Goal: Information Seeking & Learning: Learn about a topic

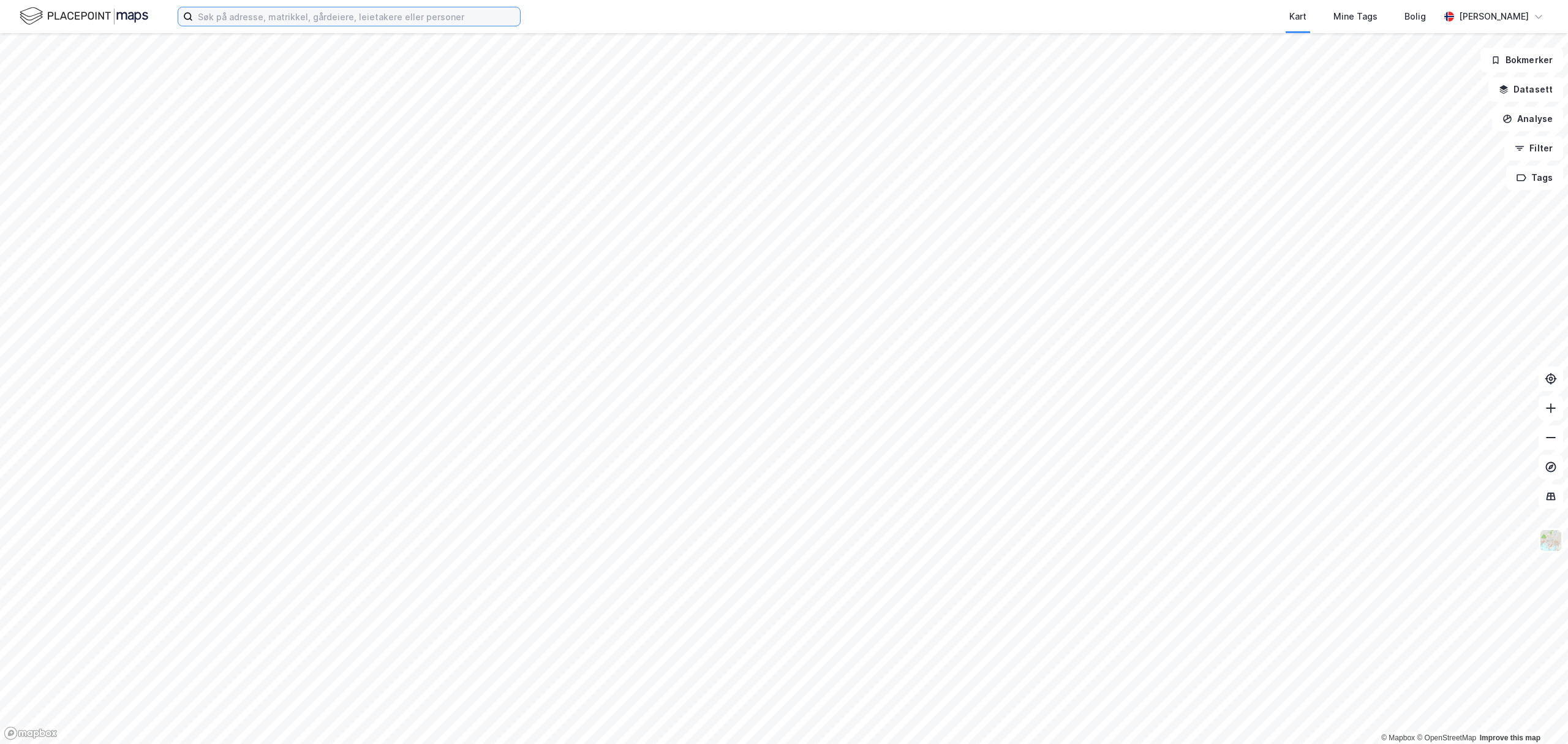
click at [337, 19] on input at bounding box center [356, 16] width 327 height 19
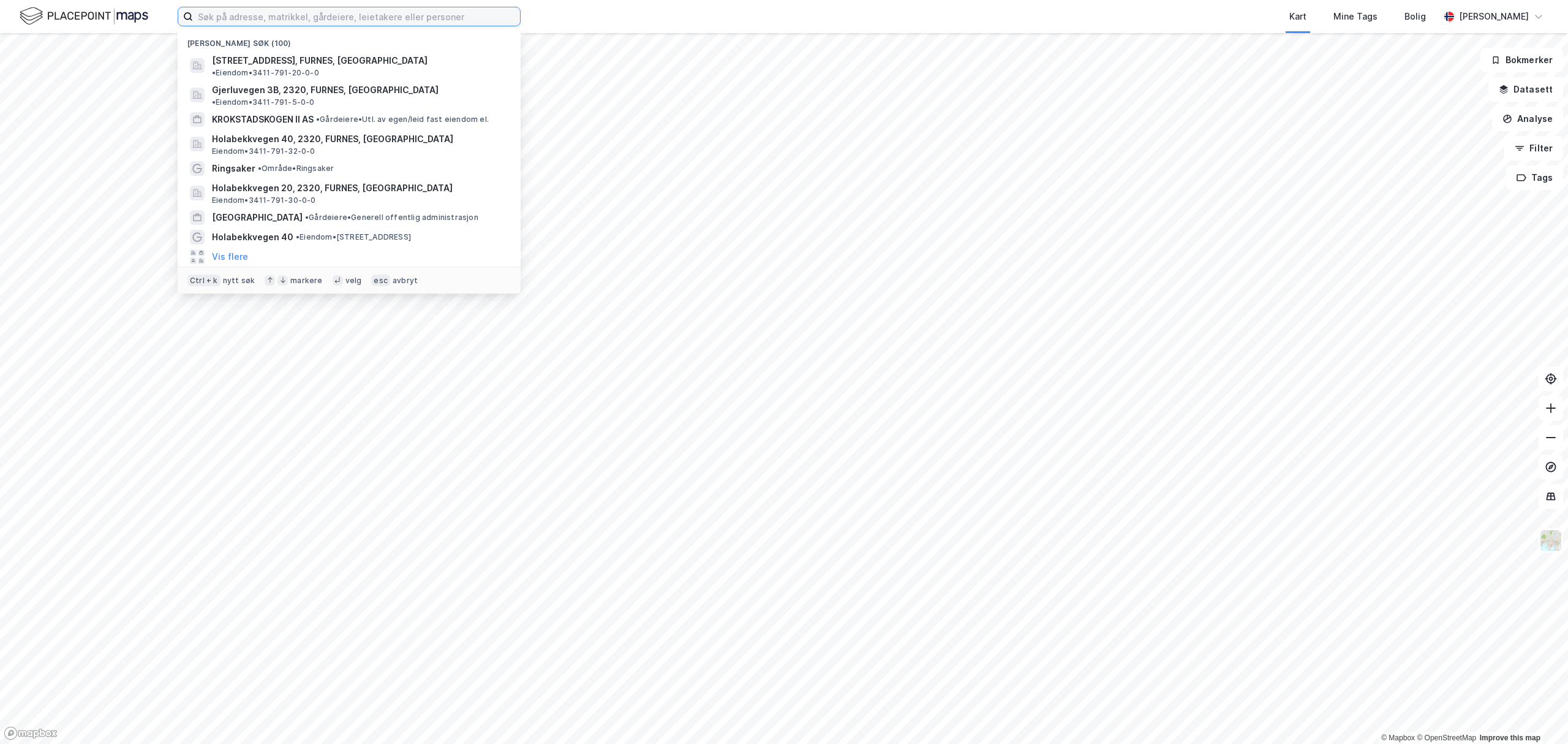
paste input "Moelven ByggModul AS"
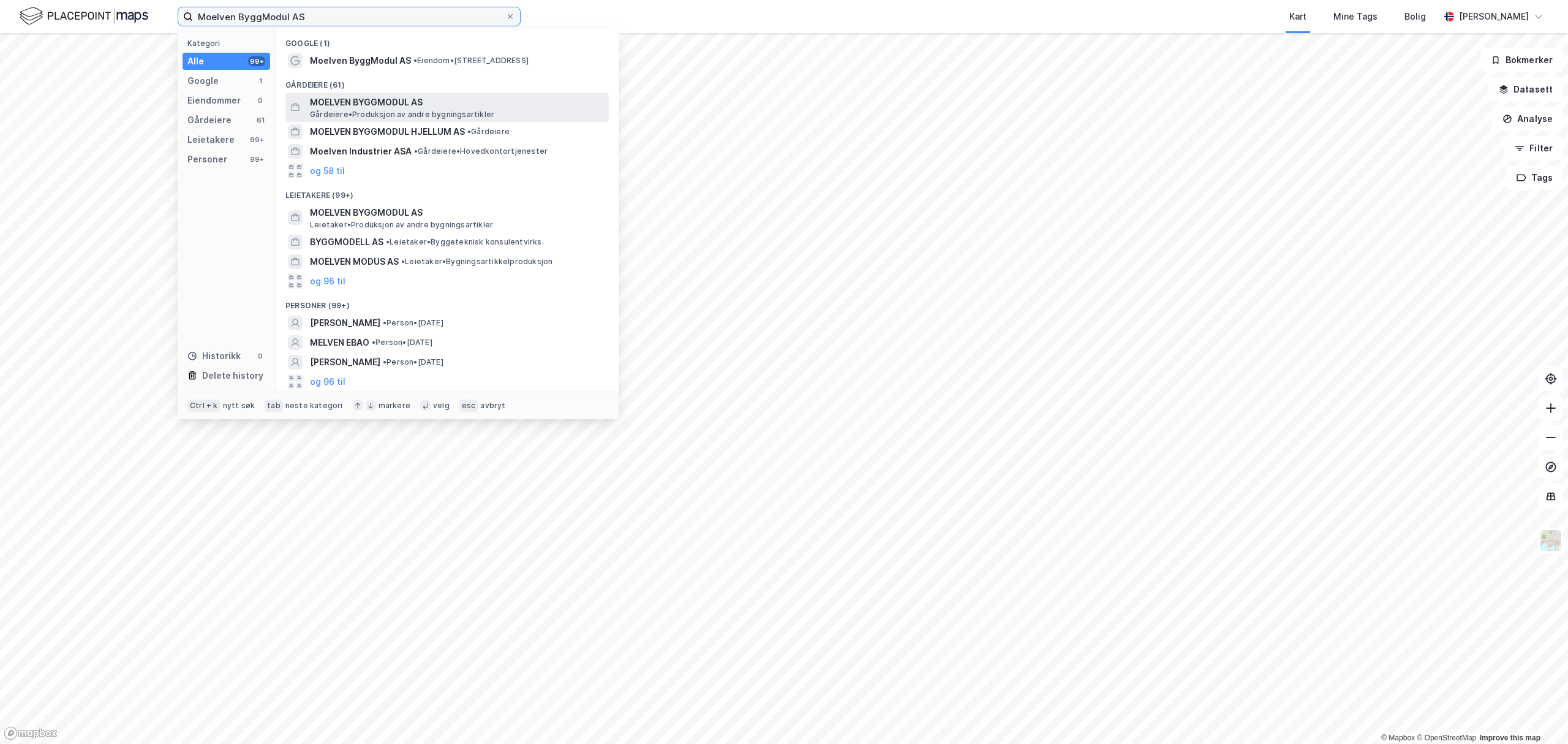
type input "Moelven ByggModul AS"
click at [378, 99] on span "MOELVEN BYGGMODUL AS" at bounding box center [457, 102] width 294 height 15
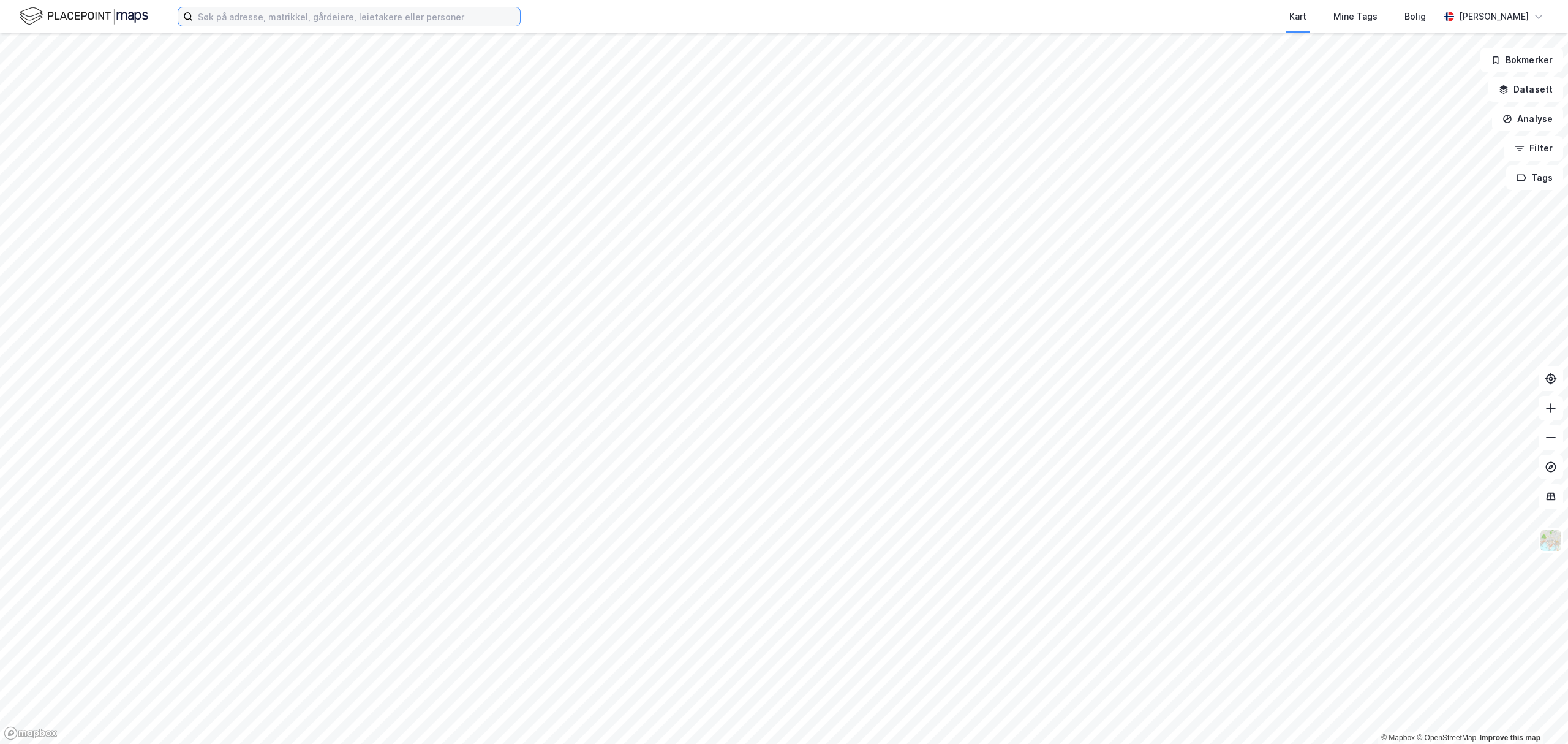
click at [338, 17] on input at bounding box center [356, 16] width 327 height 19
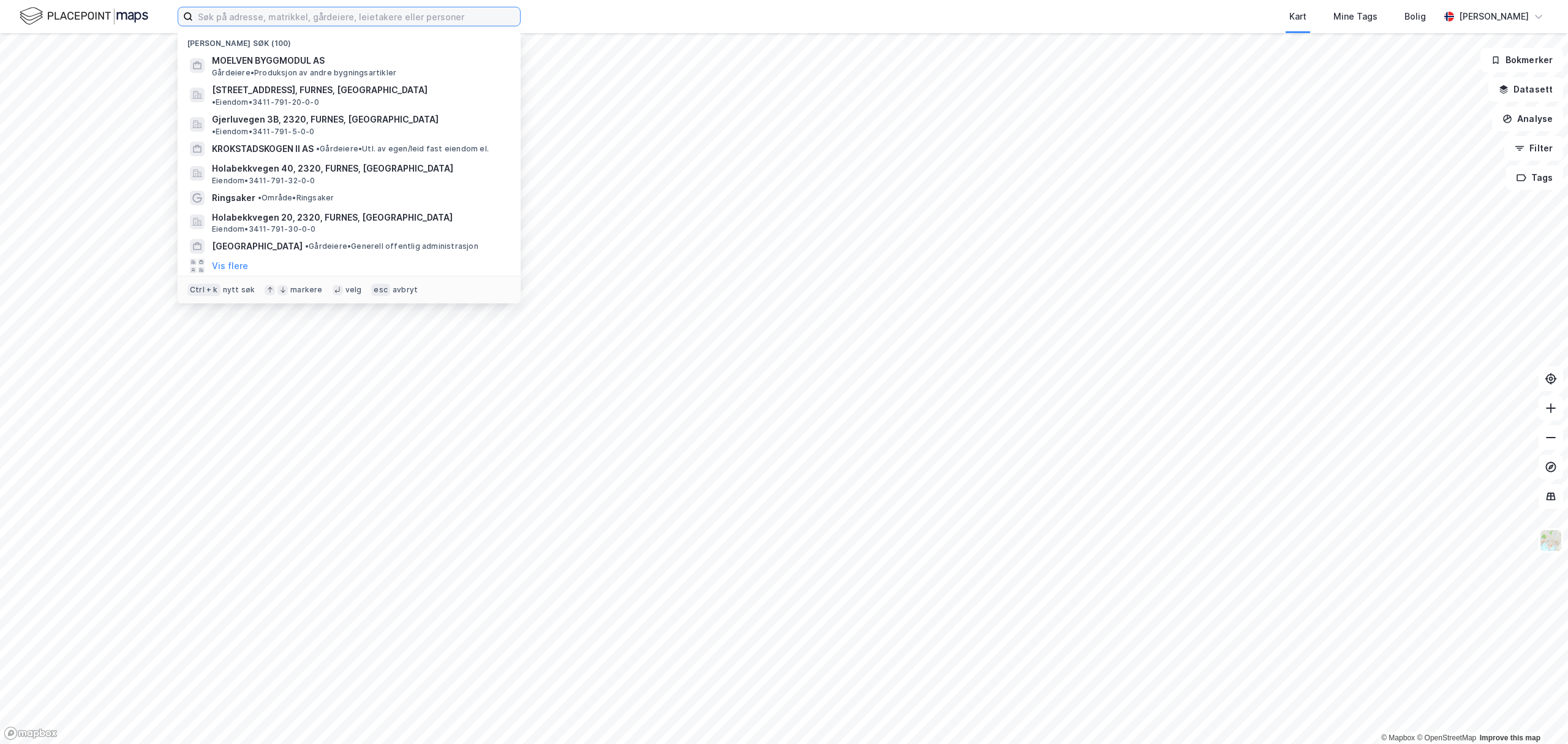
paste input "Moelven Løten"
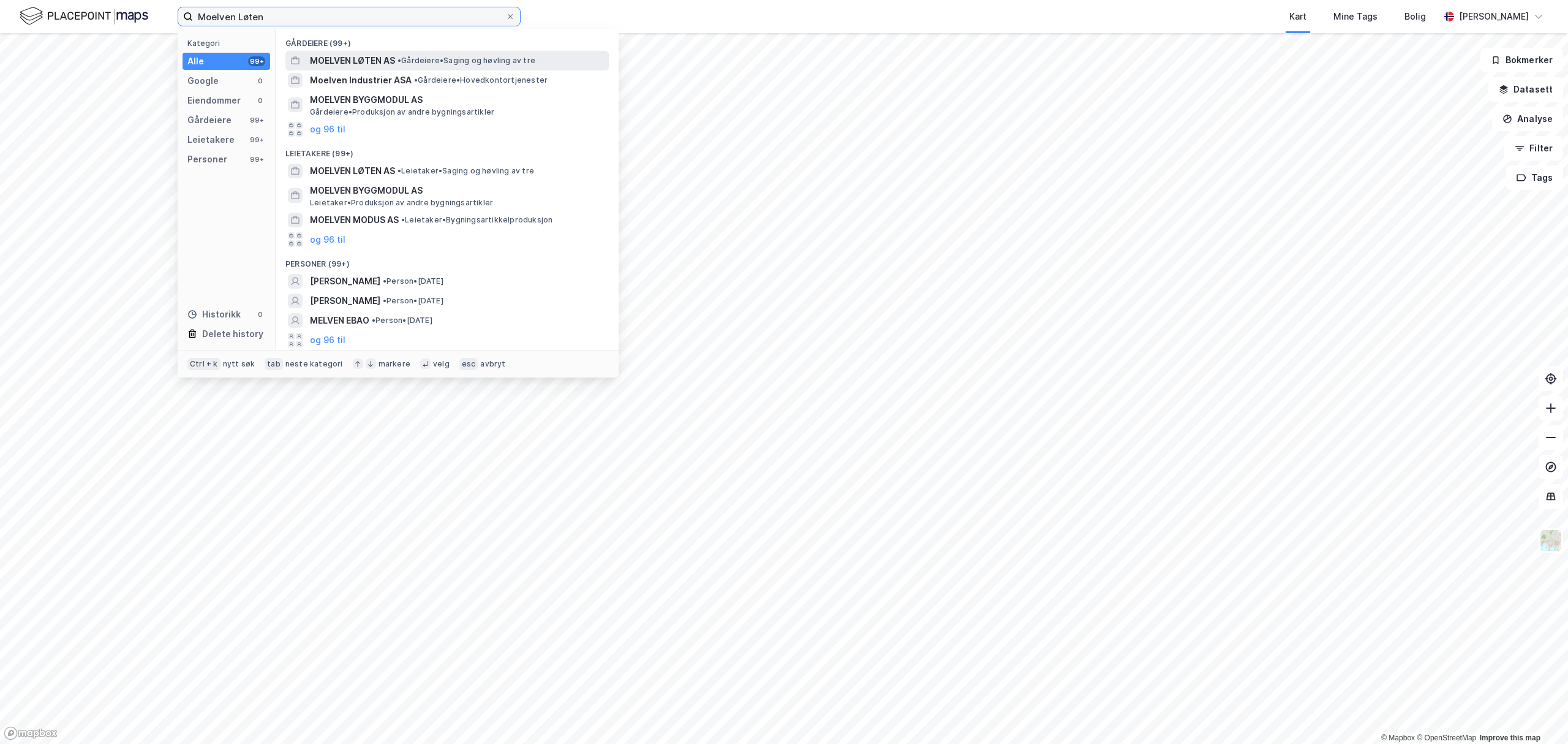
type input "Moelven Løten"
click at [351, 60] on span "MOELVEN LØTEN AS" at bounding box center [352, 60] width 85 height 15
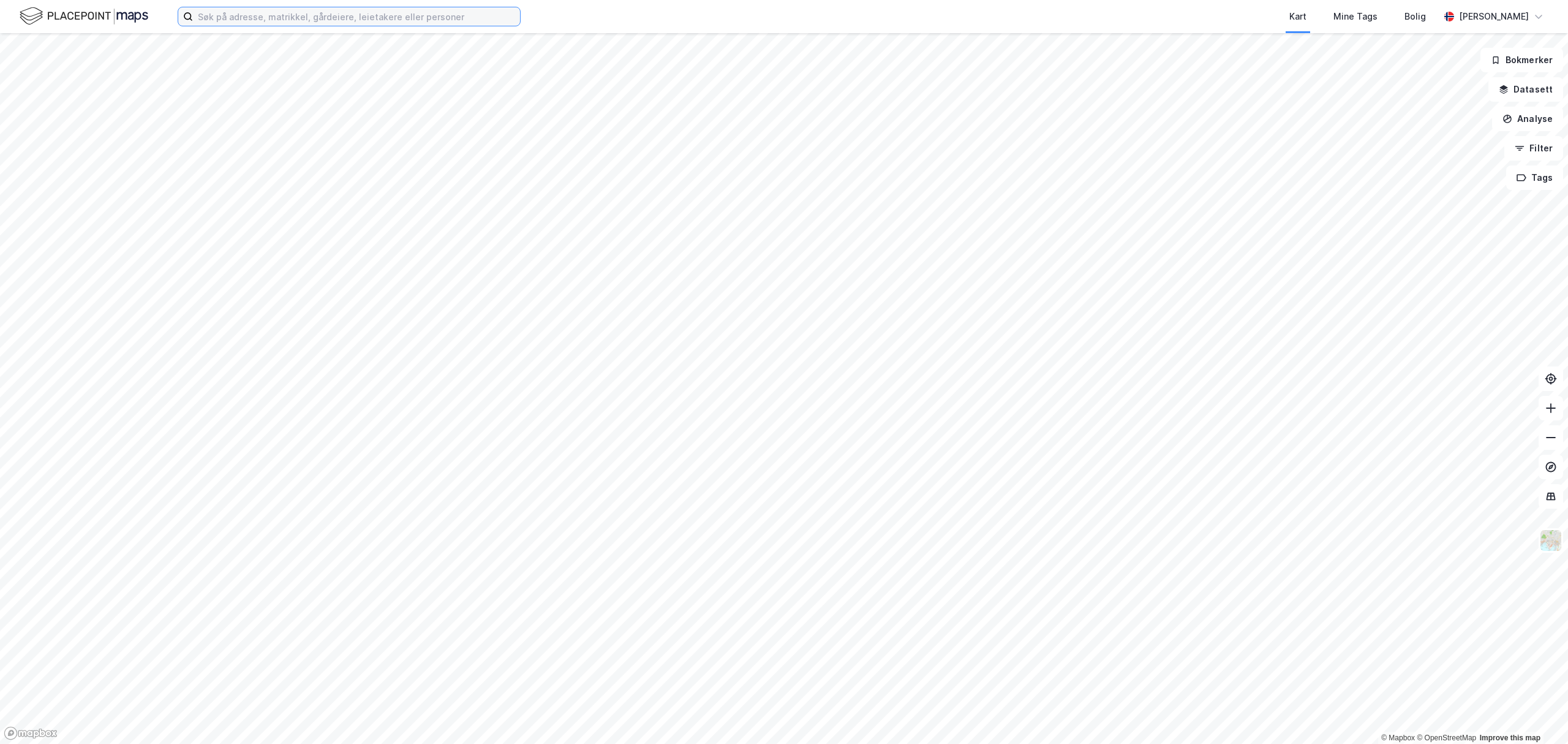
click at [300, 13] on input at bounding box center [356, 16] width 327 height 19
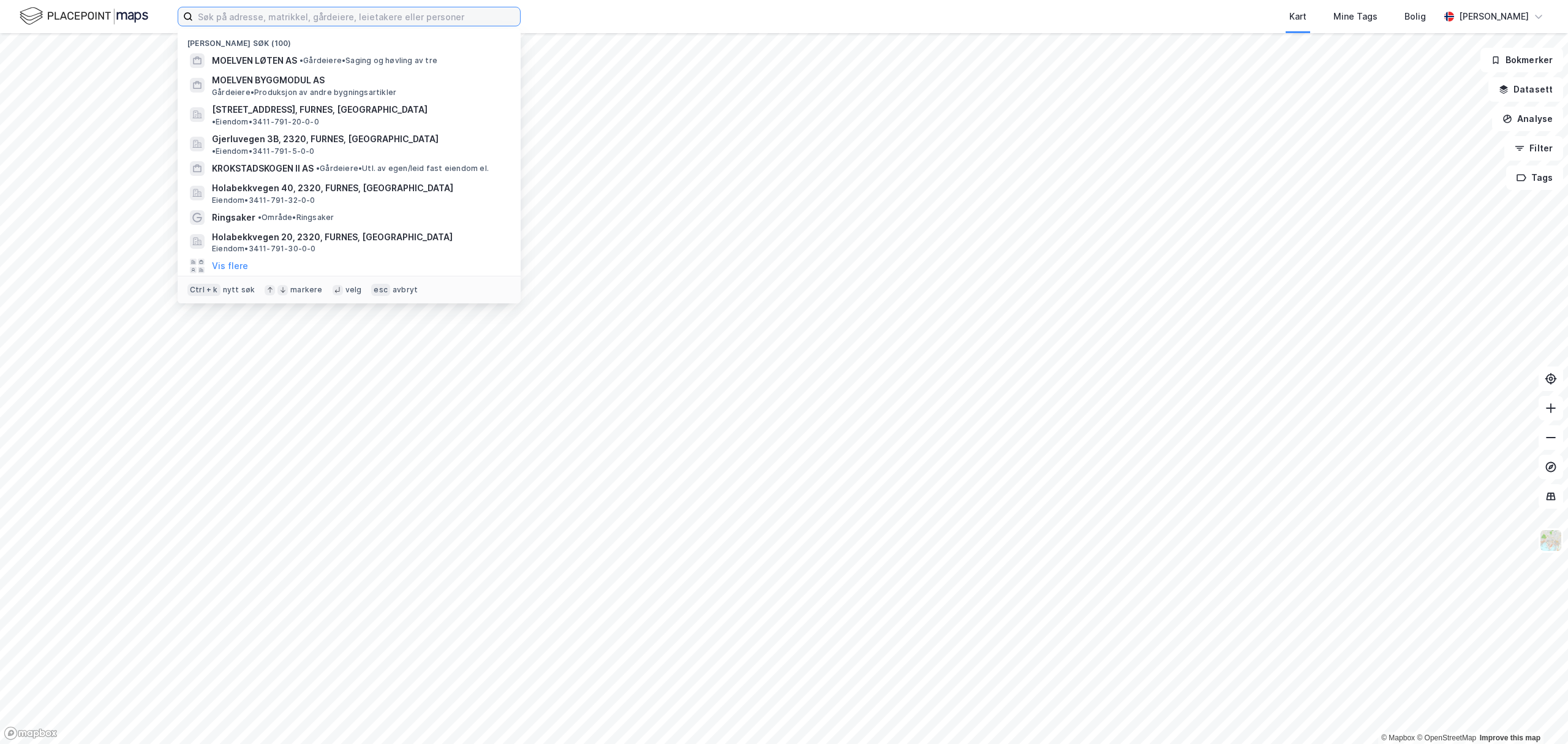
paste input "SJUSJØTUNET HYTTER OG CARAVANSENTER AS"
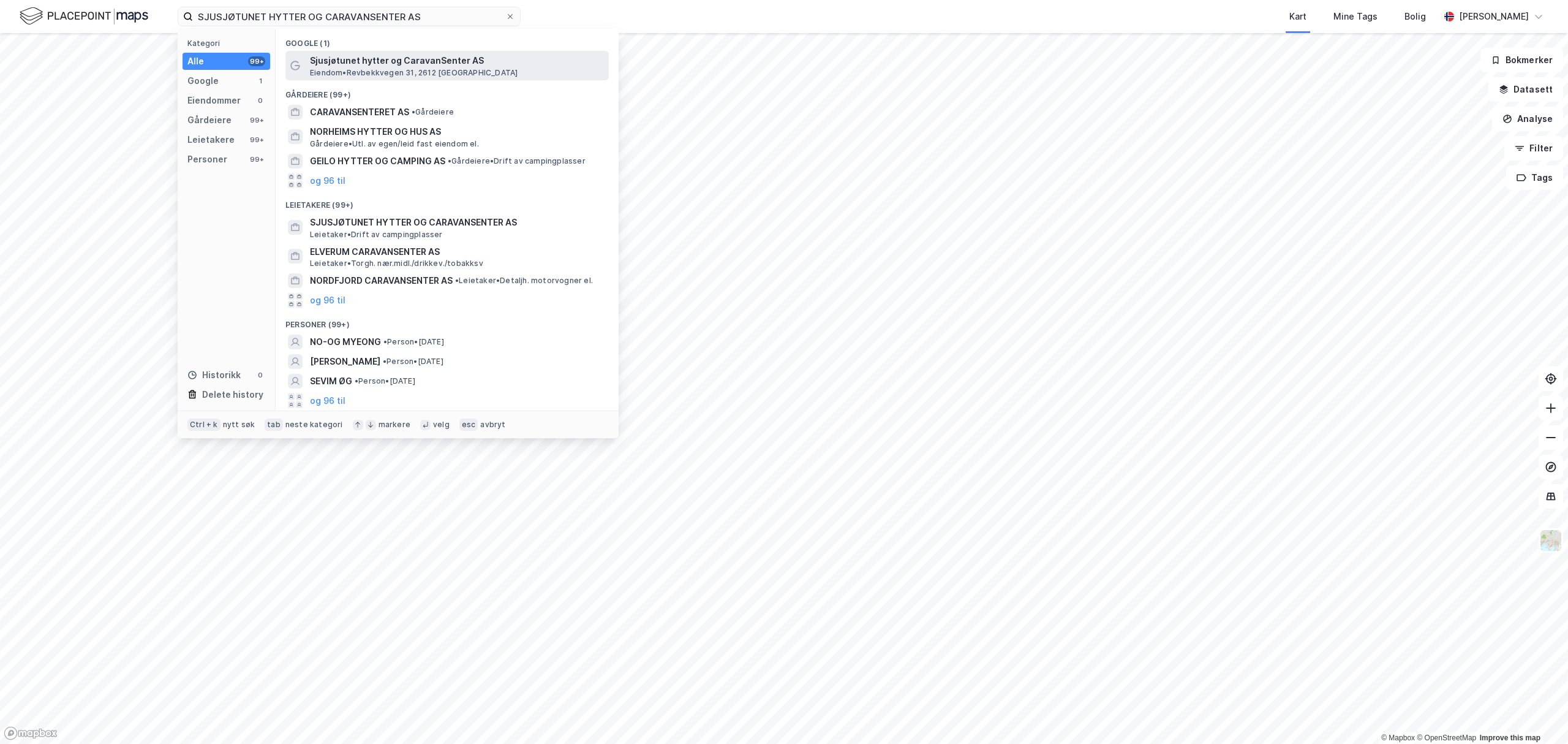
click at [357, 65] on span "Sjusjøtunet hytter og CaravanSenter AS" at bounding box center [457, 60] width 294 height 15
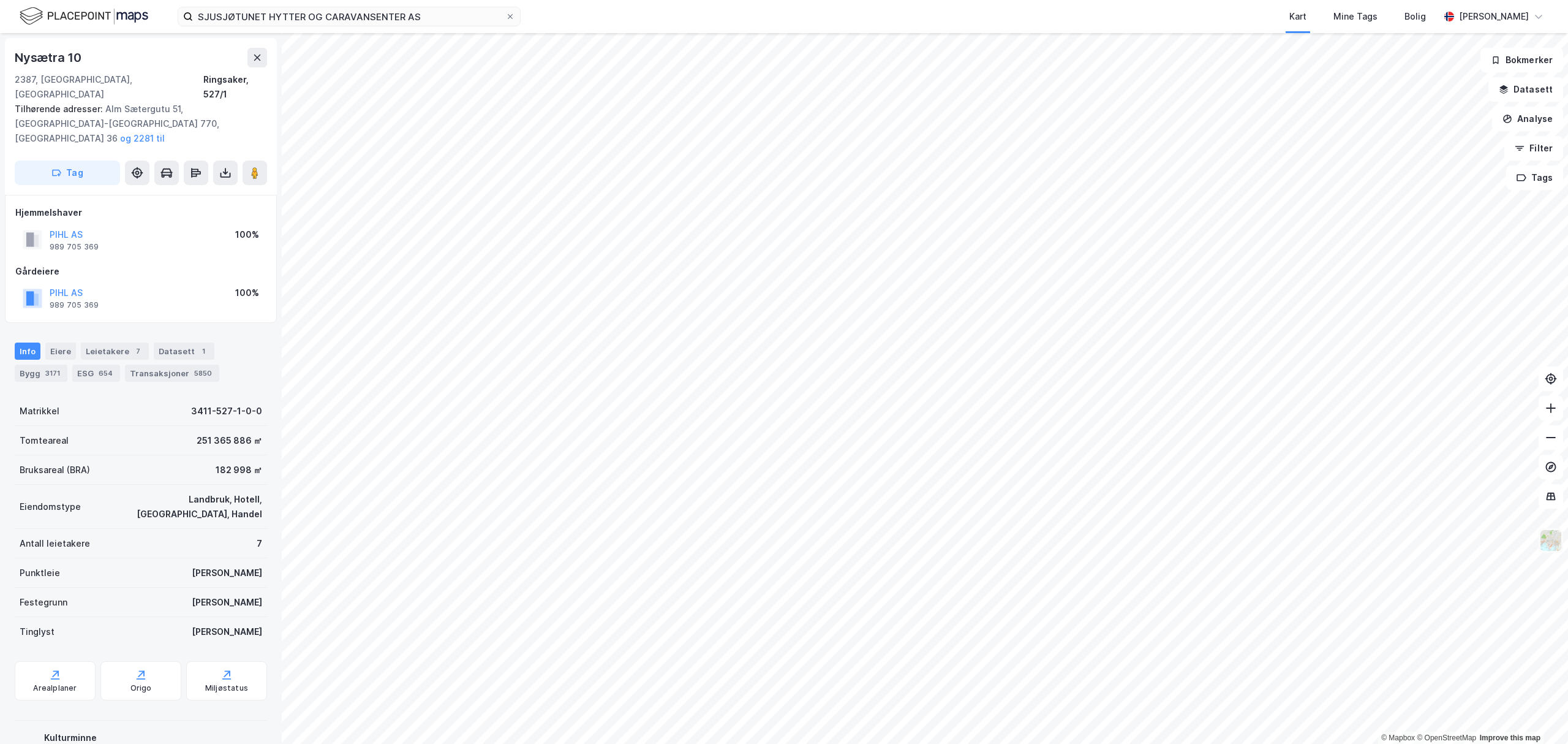
click at [1539, 537] on button at bounding box center [1551, 541] width 25 height 25
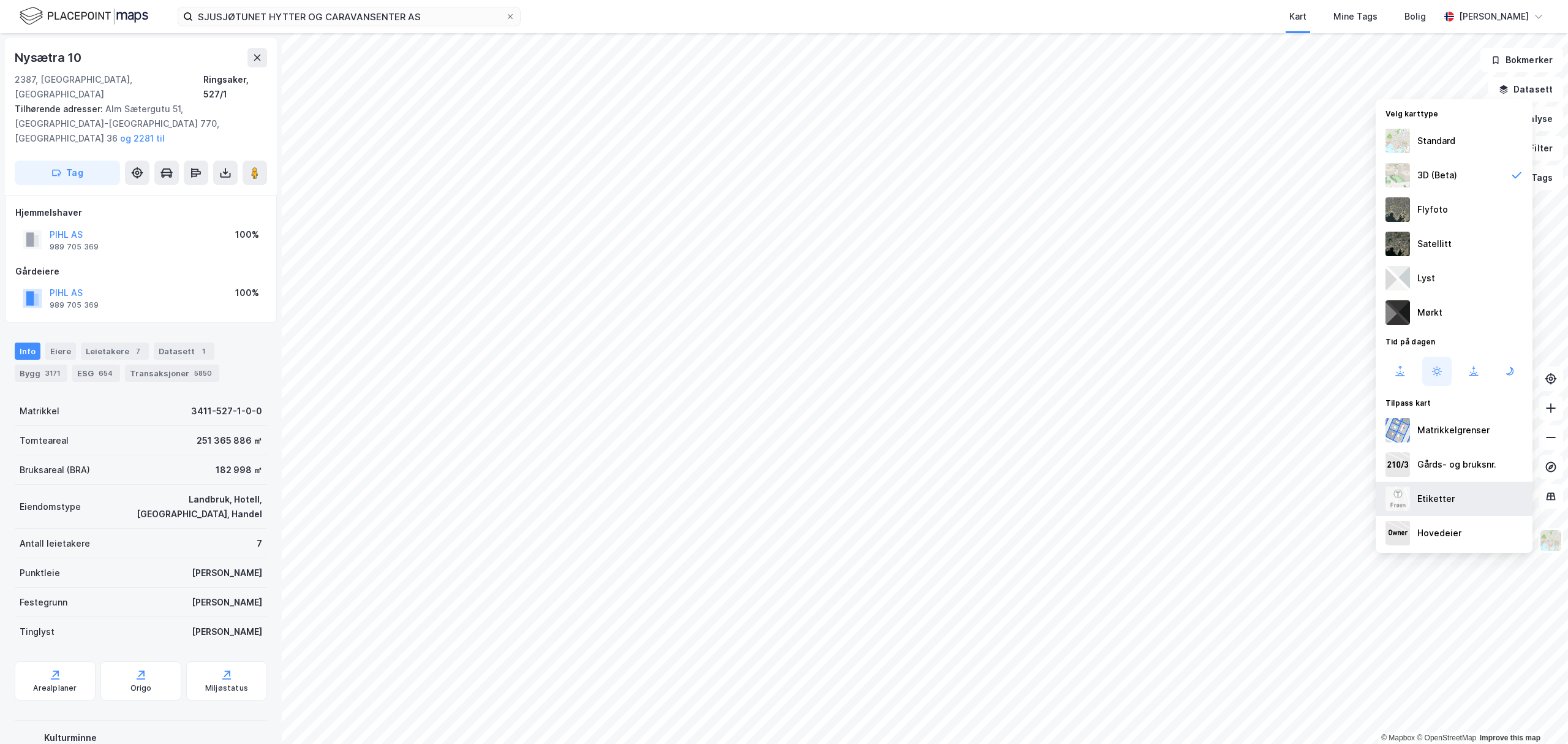
click at [1481, 503] on div "Etiketter" at bounding box center [1454, 498] width 157 height 34
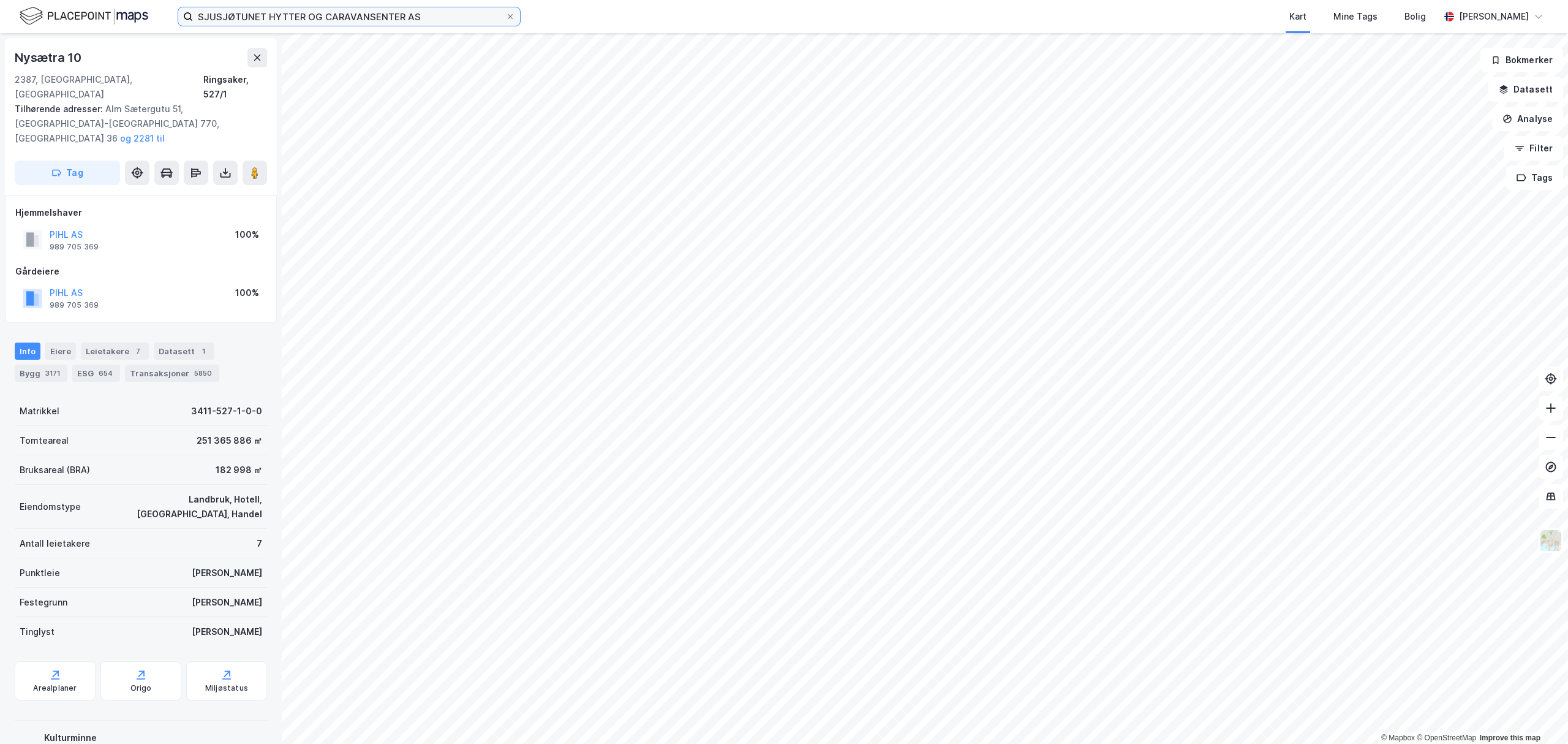
click at [387, 19] on input "SJUSJØTUNET HYTTER OG CARAVANSENTER AS" at bounding box center [349, 16] width 313 height 19
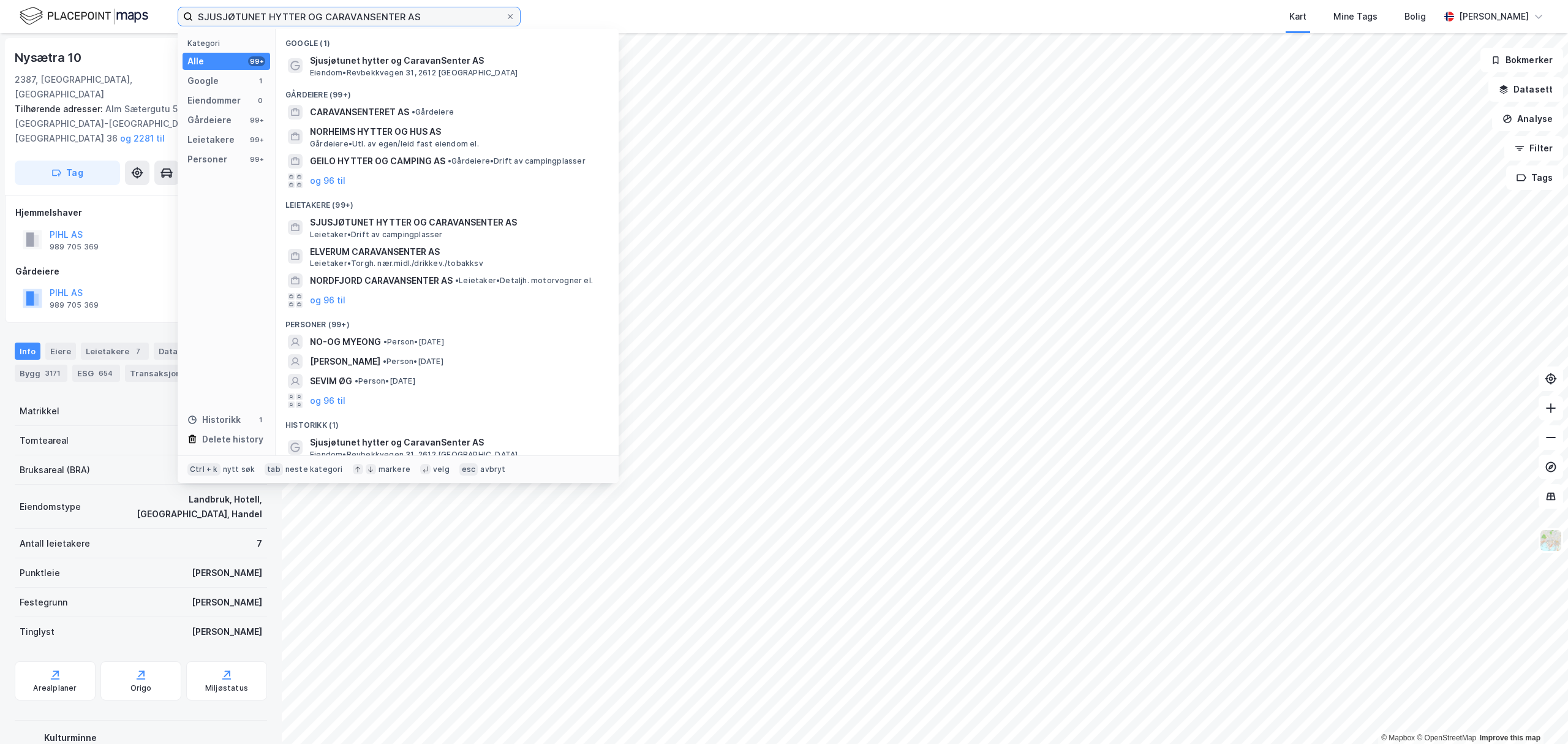
paste input "RUDSFLATA 3"
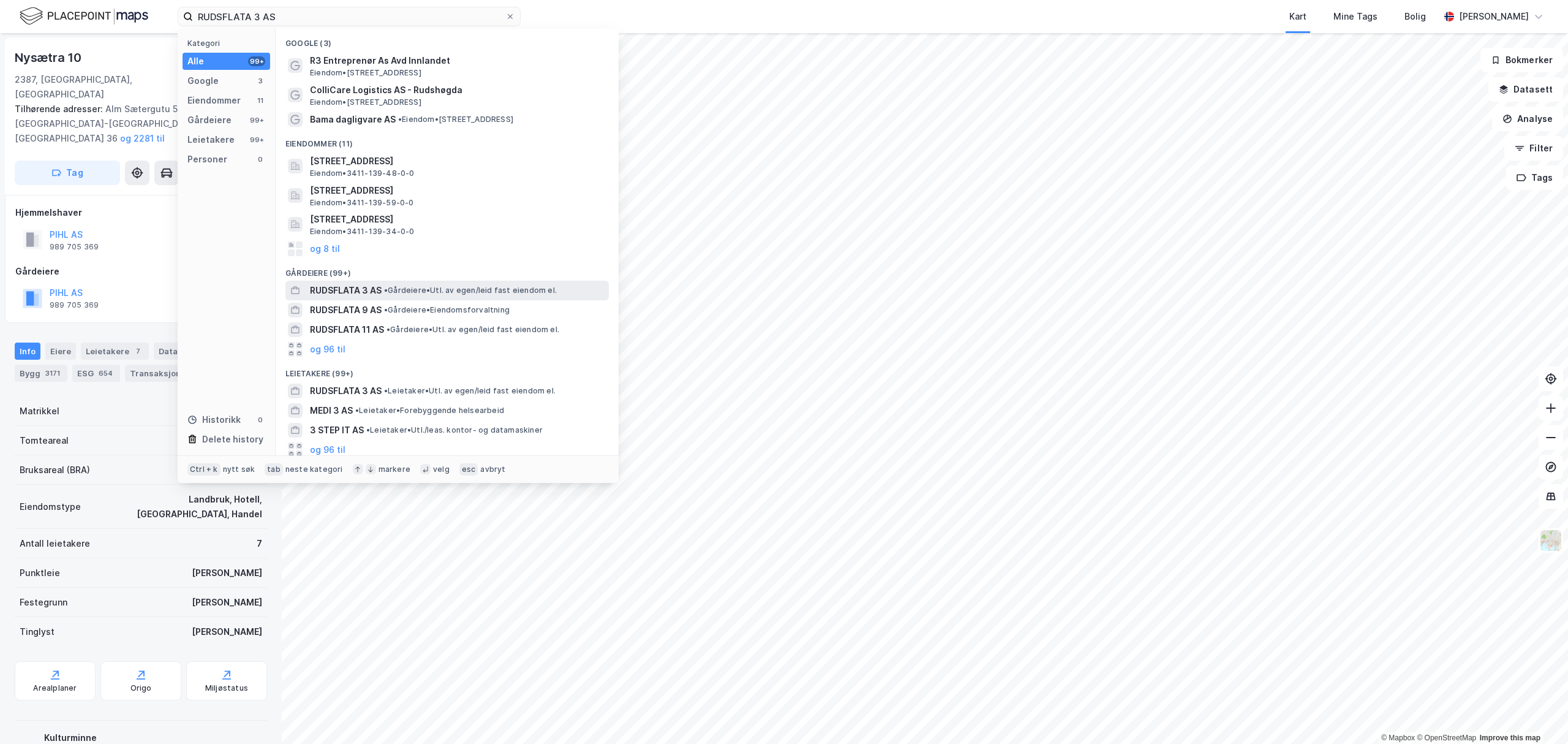
click at [373, 290] on span "RUDSFLATA 3 AS" at bounding box center [345, 290] width 72 height 15
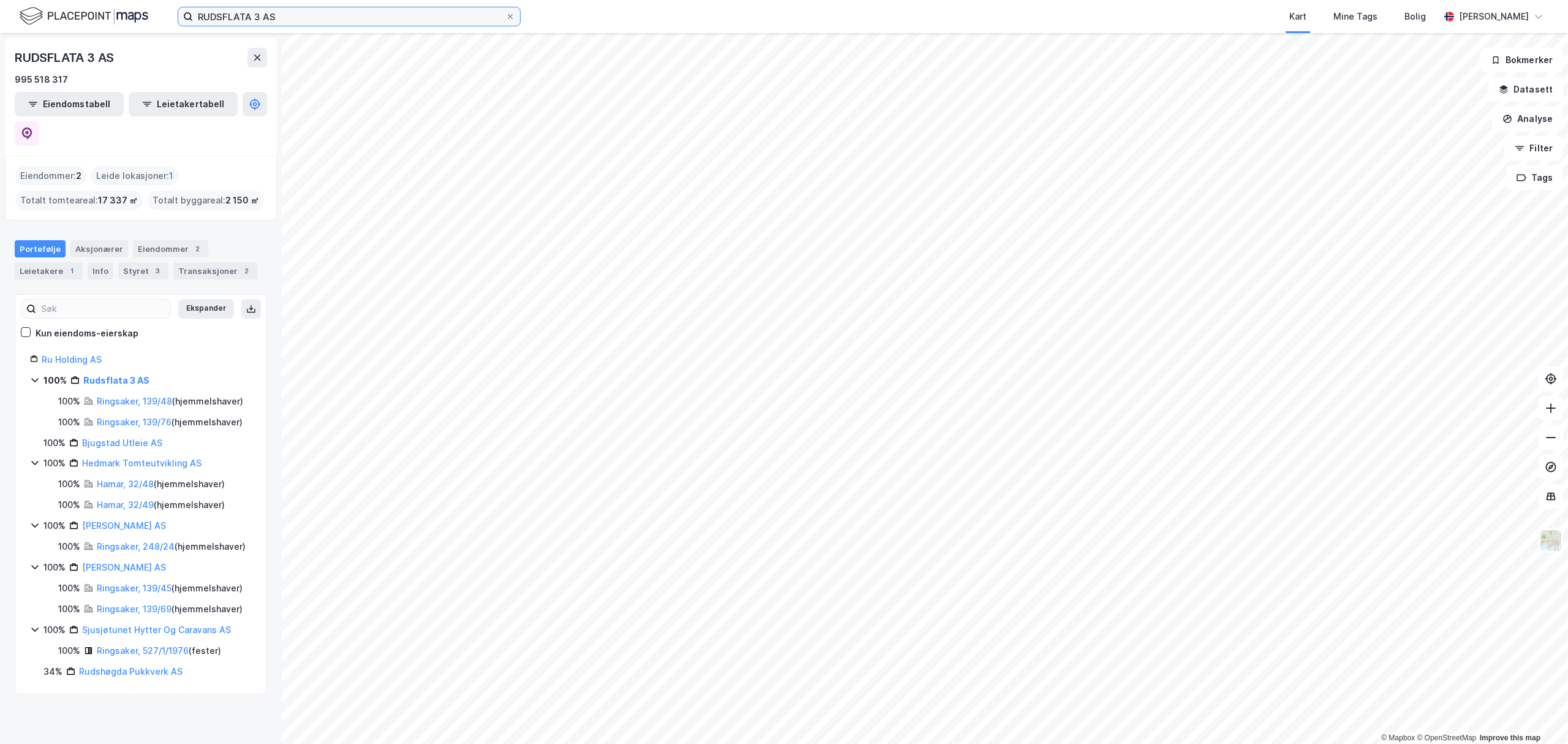
click at [314, 10] on input "RUDSFLATA 3 AS" at bounding box center [349, 16] width 313 height 19
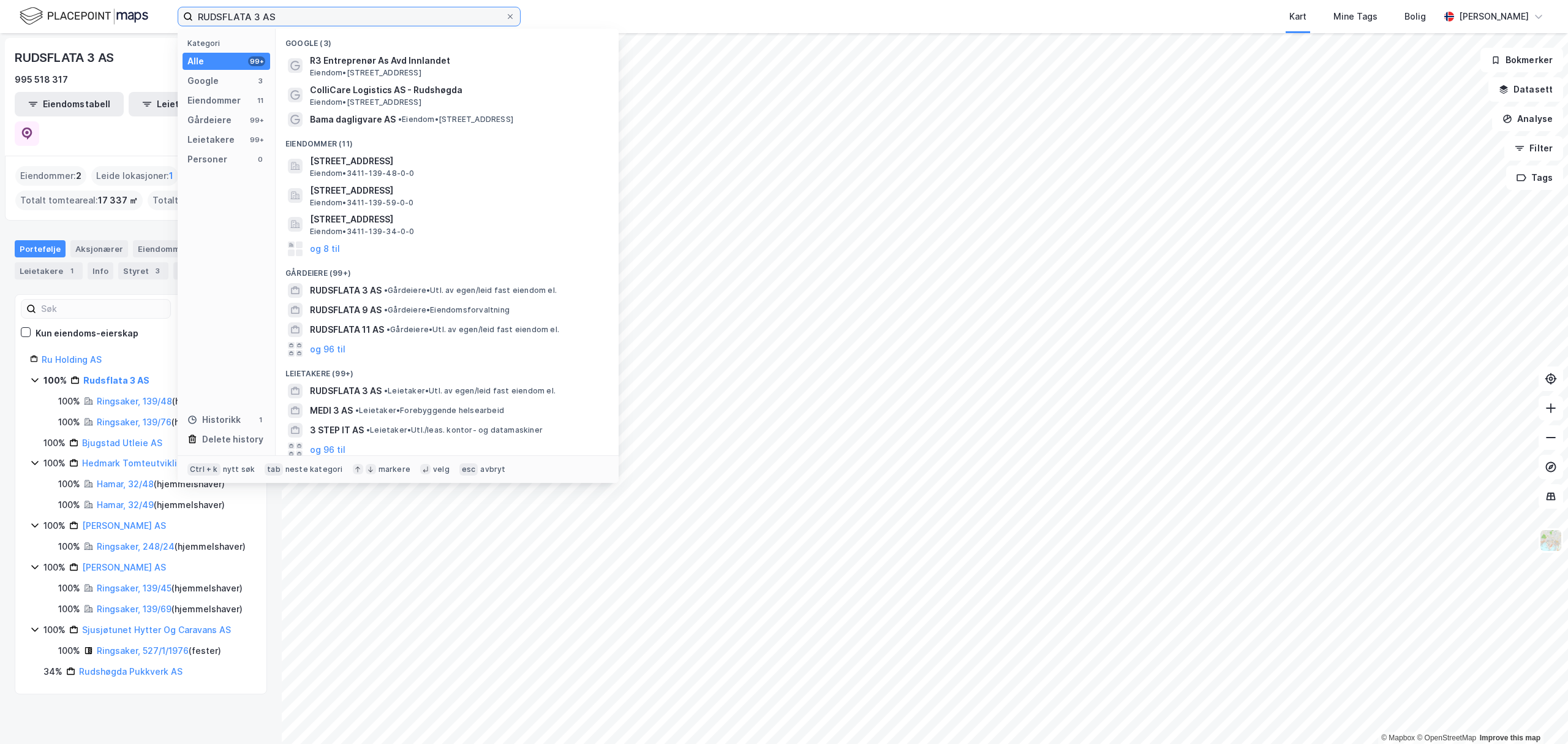
paste input "EIENDOM"
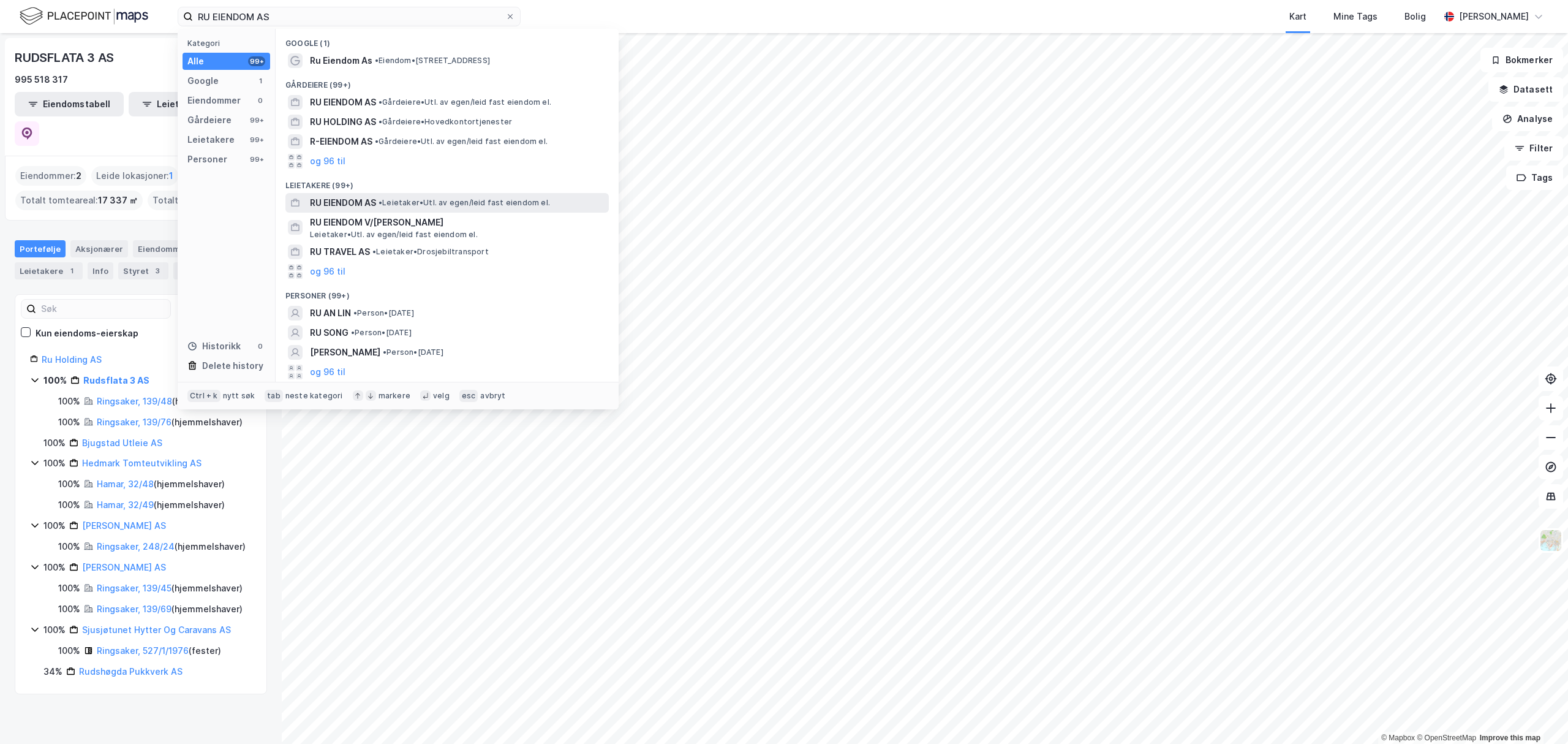
click at [351, 204] on span "RU EIENDOM AS" at bounding box center [343, 202] width 66 height 15
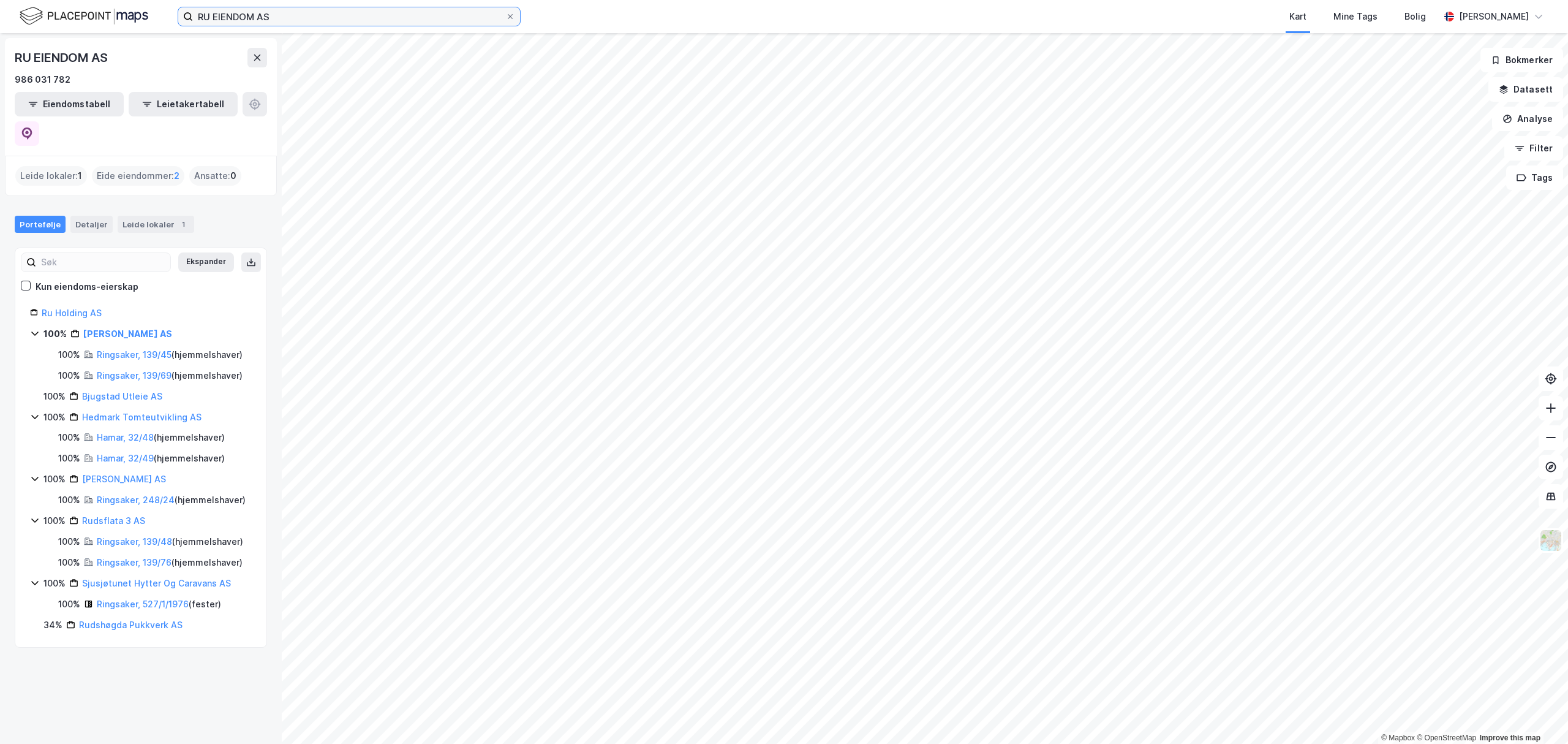
click at [334, 19] on input "RU EIENDOM AS" at bounding box center [349, 16] width 313 height 19
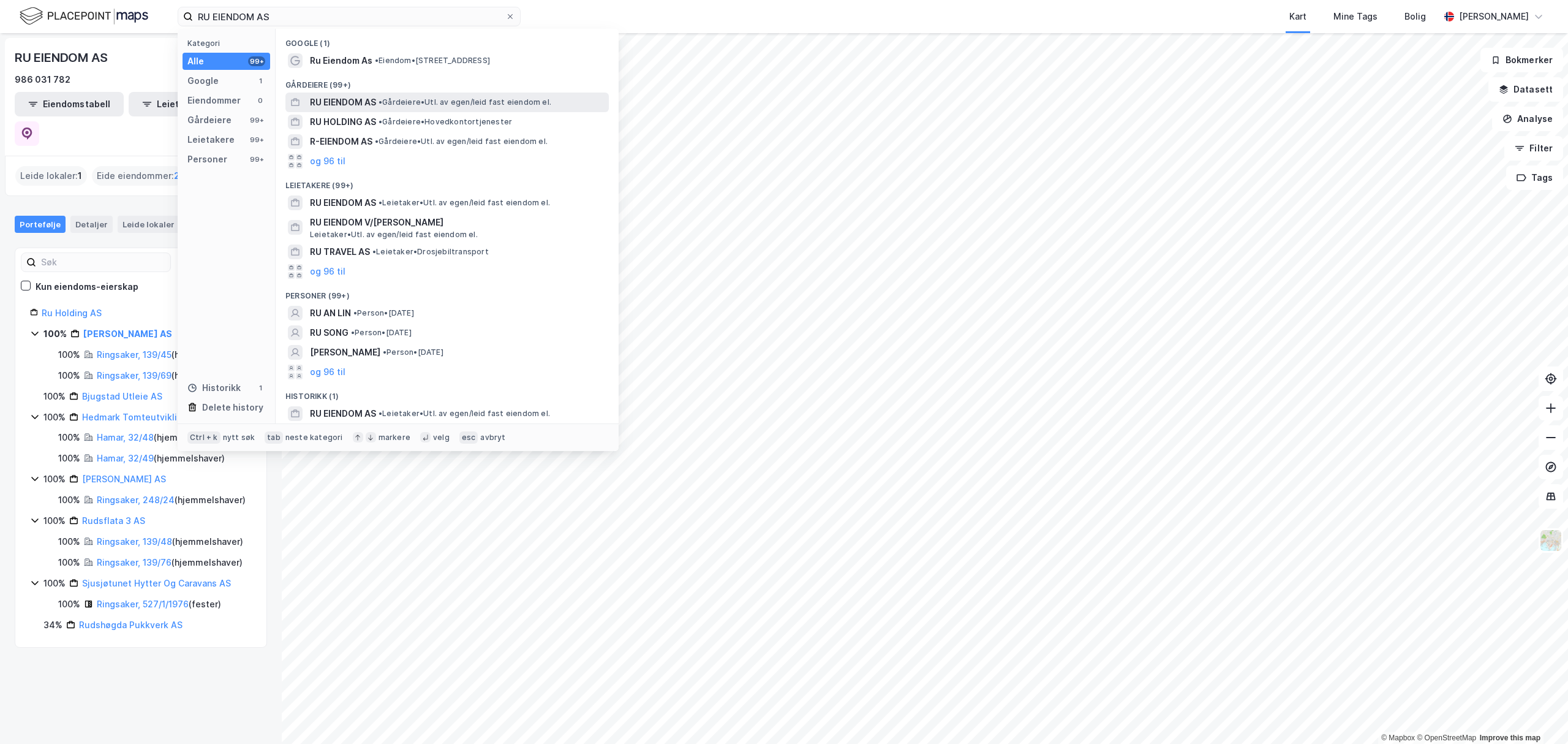
click at [343, 102] on span "RU EIENDOM AS" at bounding box center [343, 102] width 66 height 15
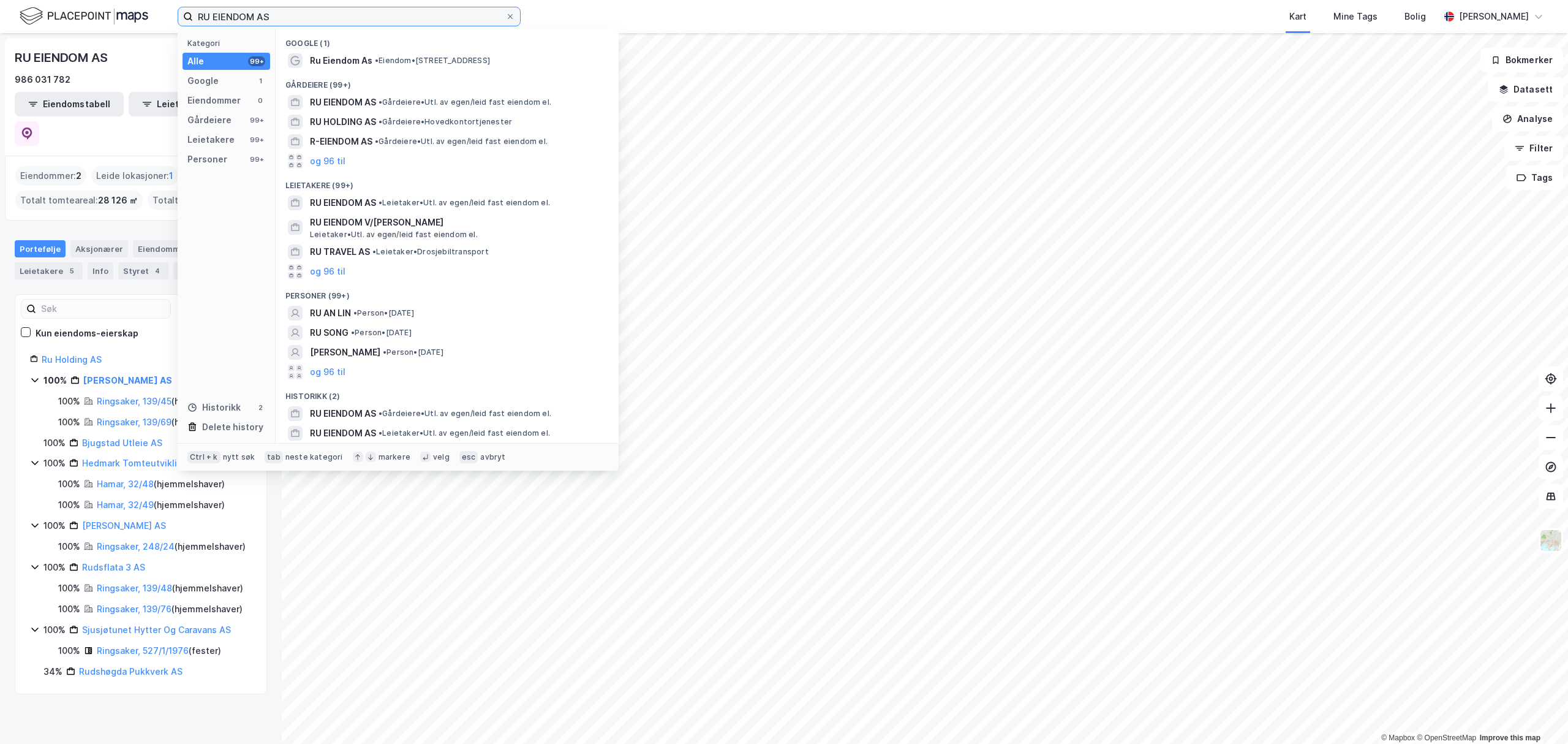
click at [385, 15] on input "RU EIENDOM AS" at bounding box center [349, 16] width 313 height 19
paste input "LI"
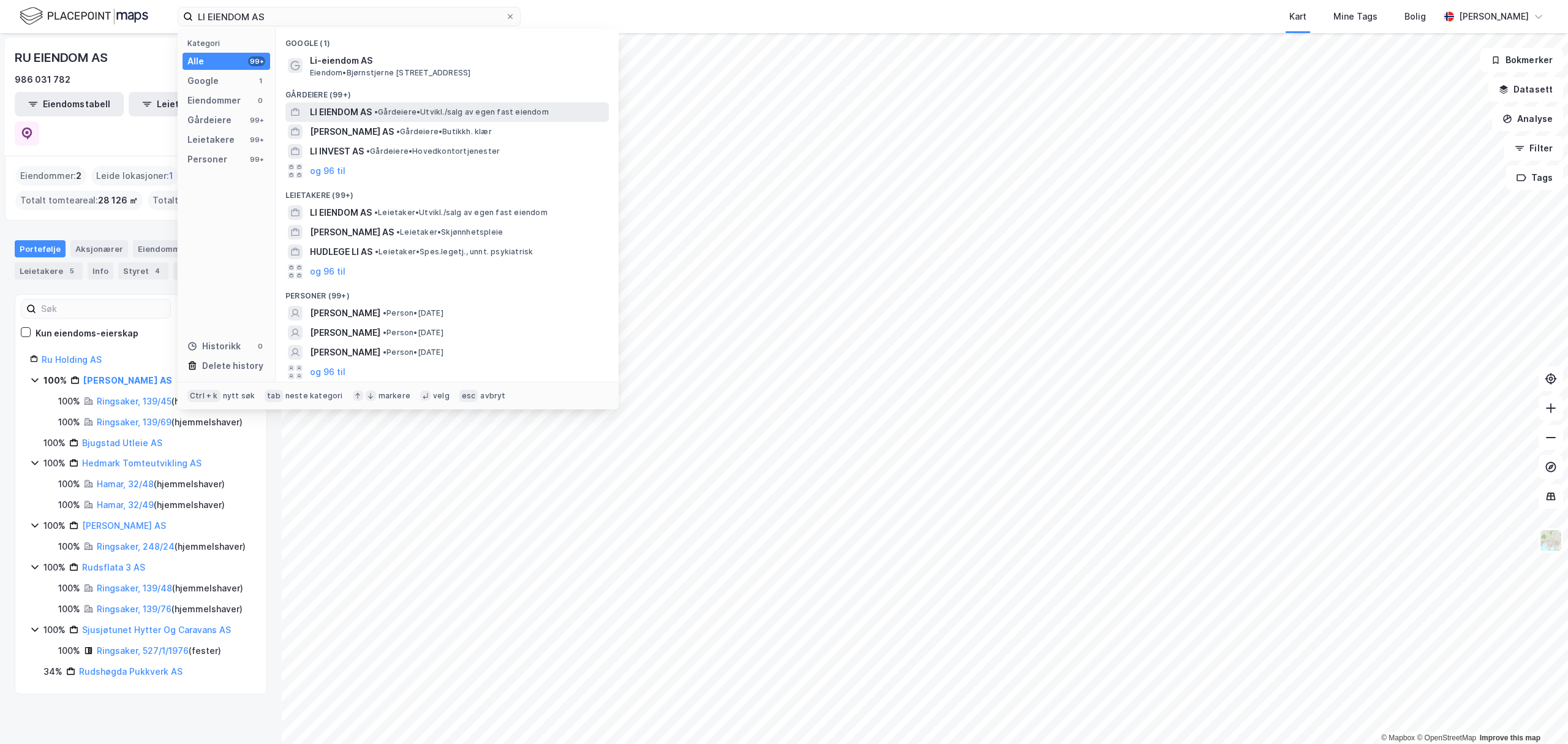
click at [398, 109] on span "• Gårdeiere • Utvikl./salg av egen fast eiendom" at bounding box center [462, 111] width 175 height 10
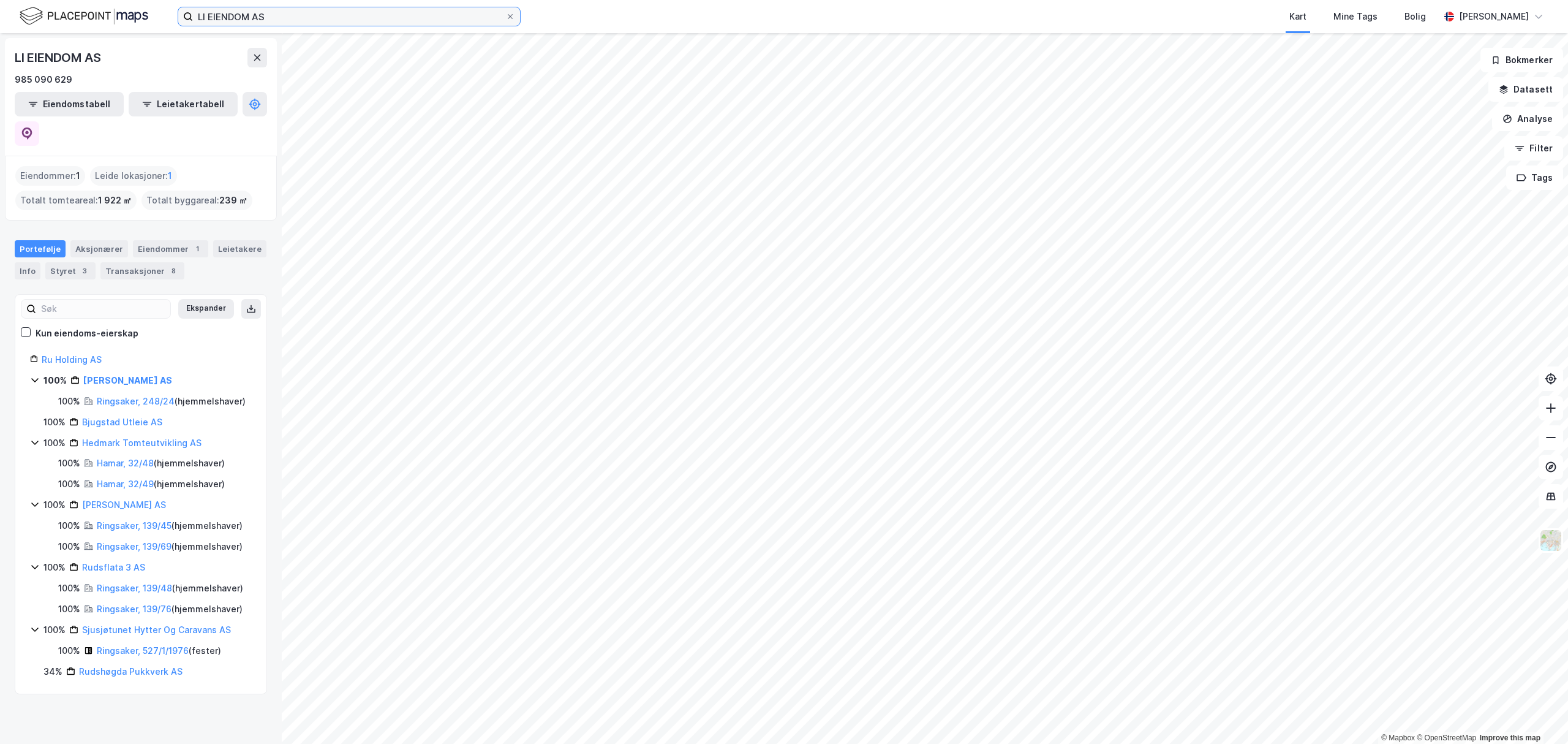
click at [317, 12] on input "LI EIENDOM AS" at bounding box center [349, 16] width 313 height 19
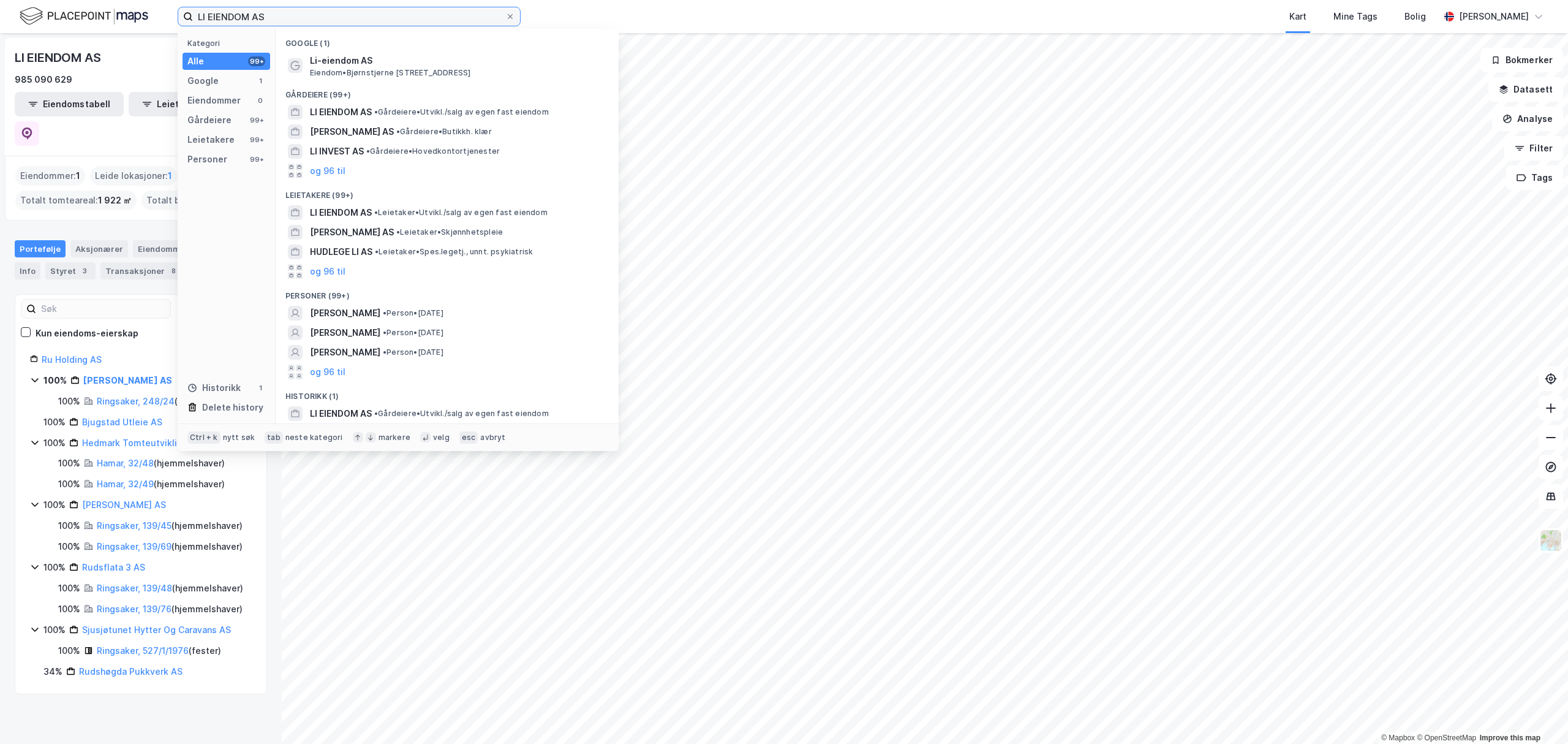
paste input "HEDMARK TOMTEUTVIKLING"
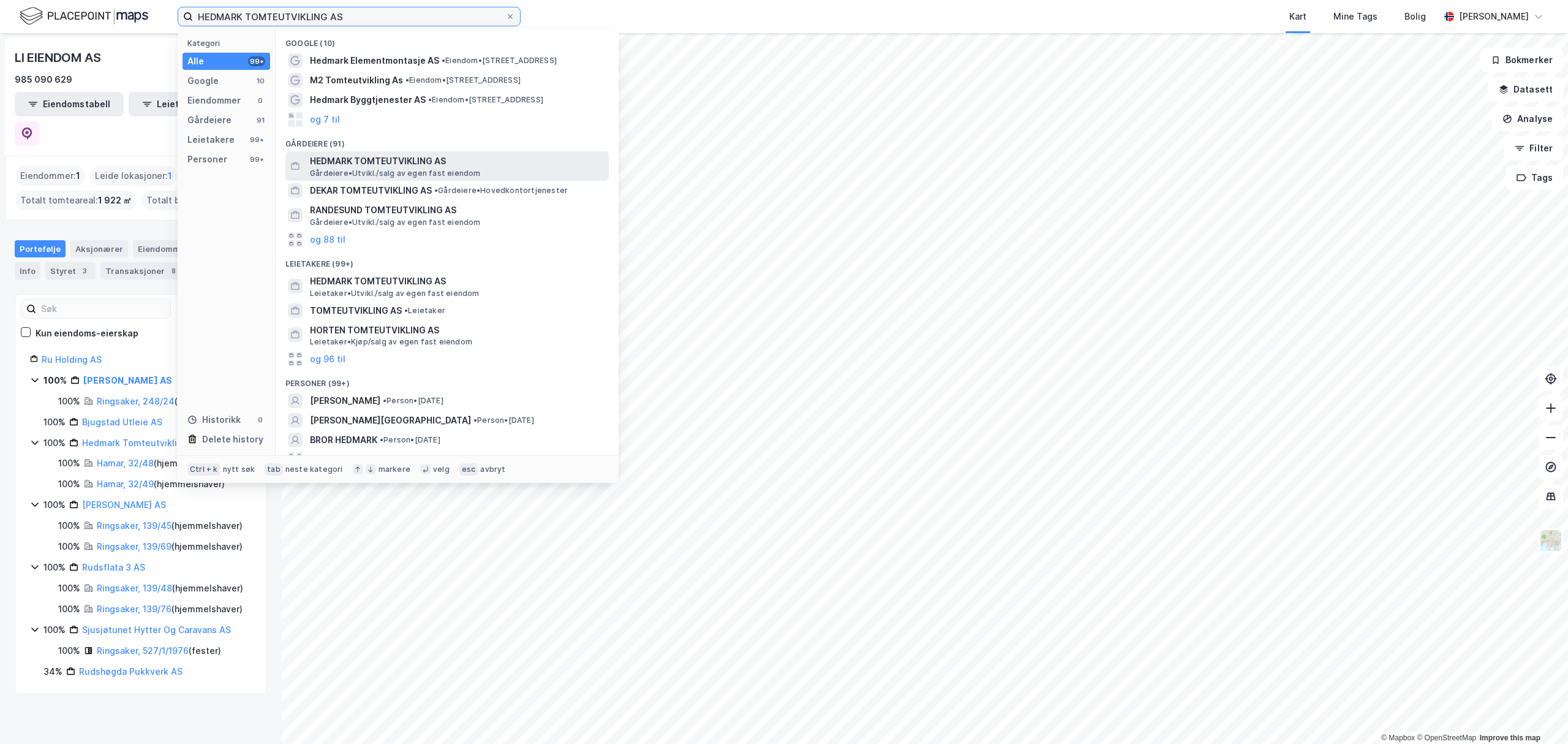
type input "HEDMARK TOMTEUTVIKLING AS"
click at [389, 165] on span "HEDMARK TOMTEUTVIKLING AS" at bounding box center [457, 161] width 294 height 15
